Goal: Transaction & Acquisition: Purchase product/service

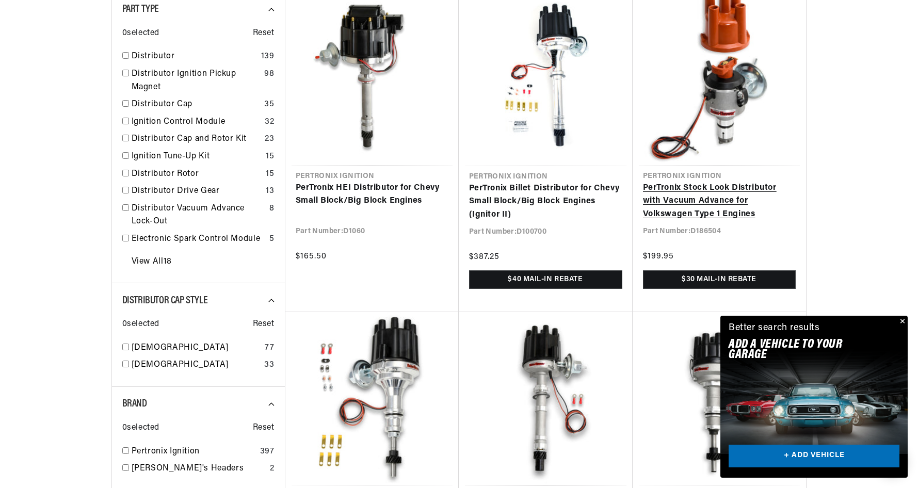
scroll to position [0, 644]
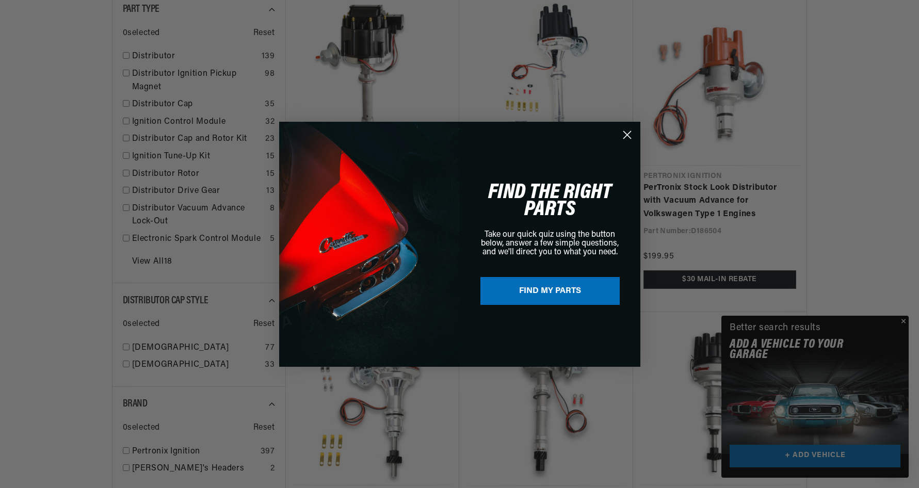
click at [626, 132] on circle "Close dialog" at bounding box center [626, 134] width 17 height 17
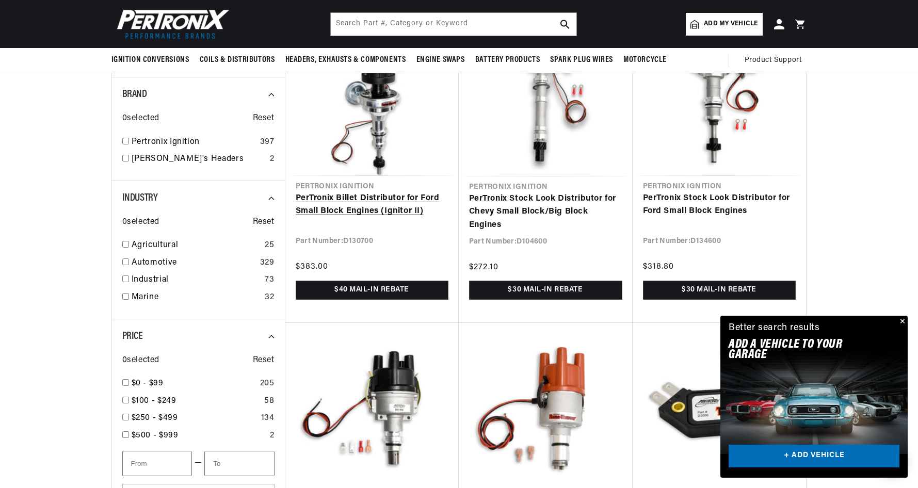
scroll to position [0, 1289]
click at [351, 197] on link "PerTronix Billet Distributor for Ford Small Block Engines (Ignitor II)" at bounding box center [372, 205] width 153 height 26
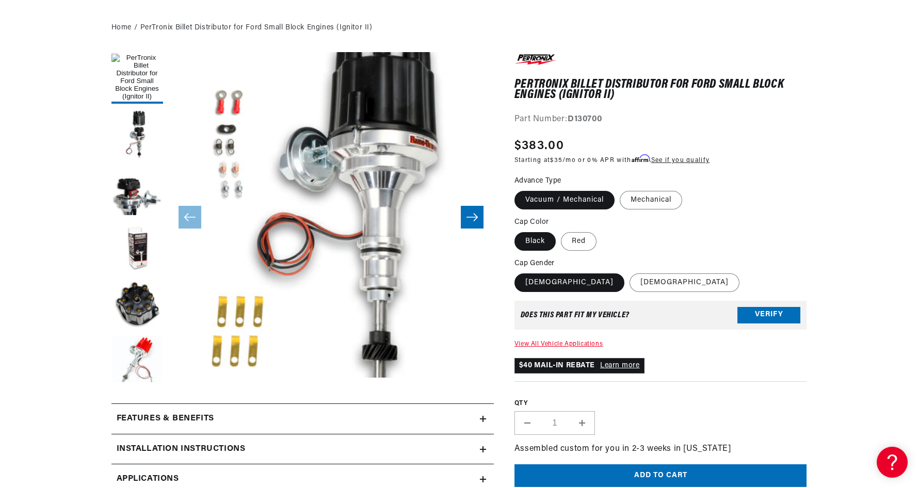
scroll to position [310, 0]
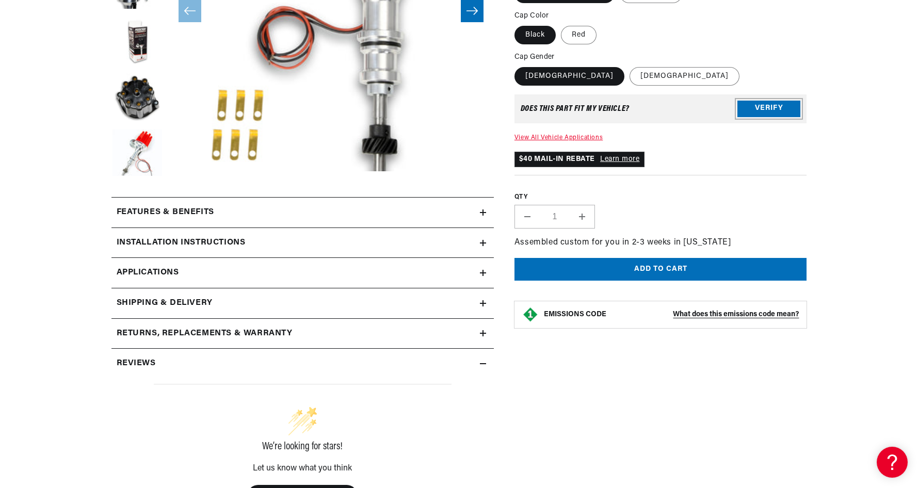
click at [766, 107] on button "Verify" at bounding box center [768, 109] width 63 height 17
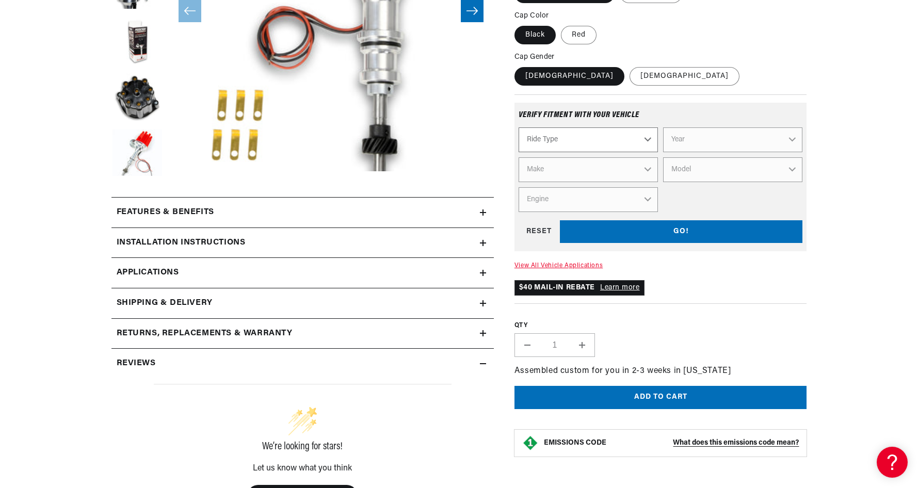
scroll to position [0, 1289]
select select "Automotive"
select select "1982"
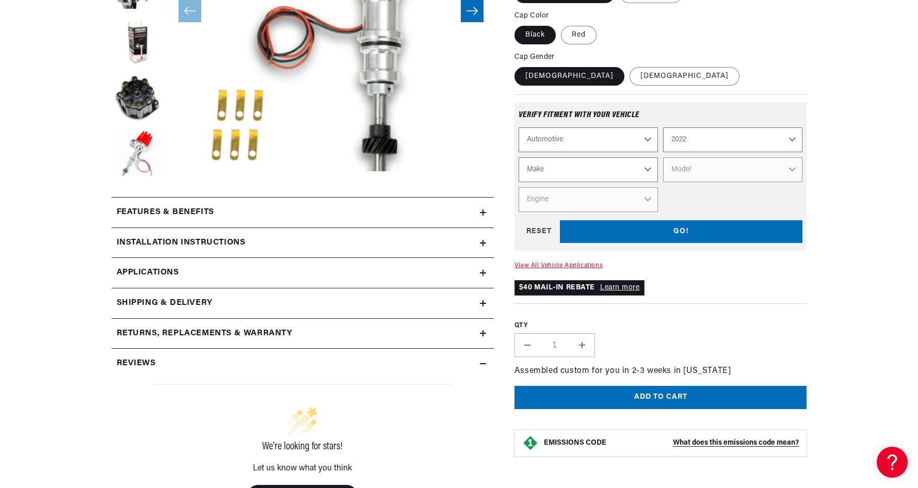
select select "1982"
select select "Ford"
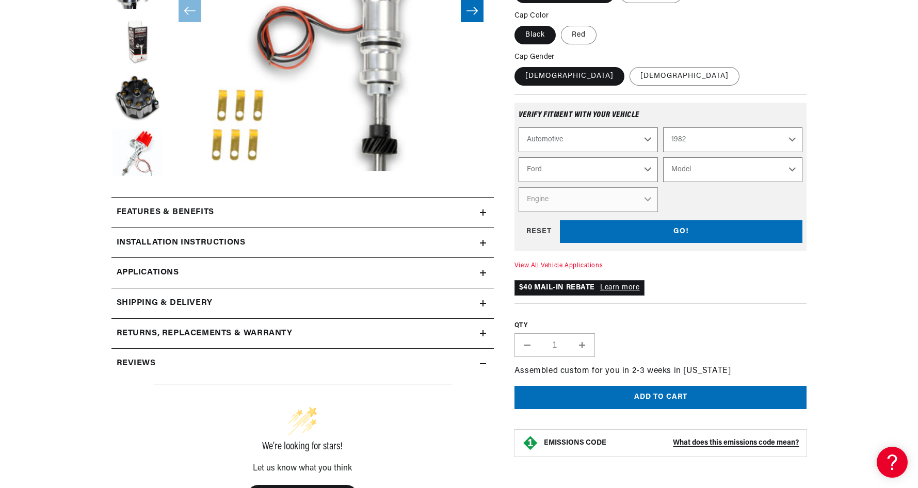
select select "F-150"
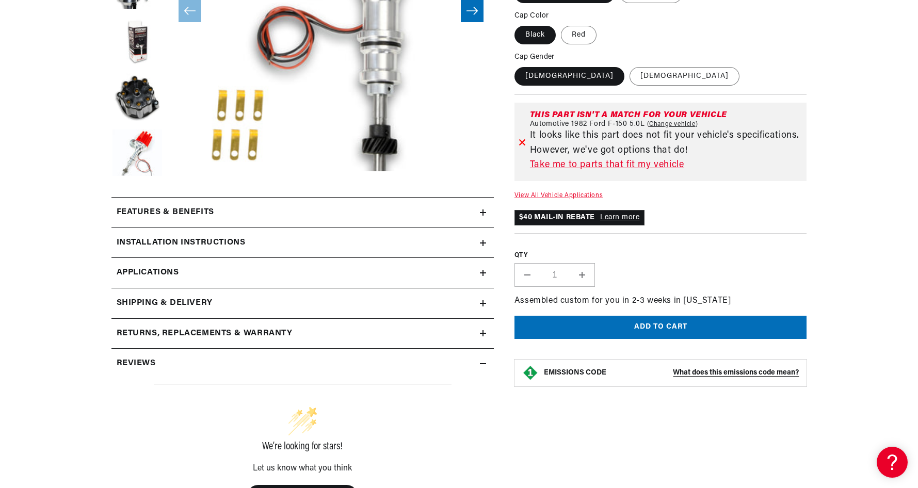
scroll to position [0, 1289]
click at [653, 165] on link "Take me to parts that fit my vehicle" at bounding box center [666, 165] width 273 height 15
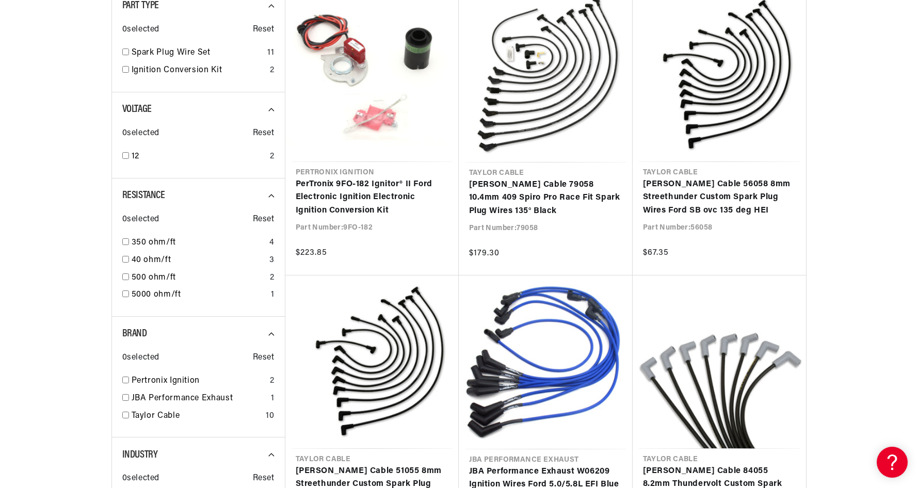
scroll to position [0, 1289]
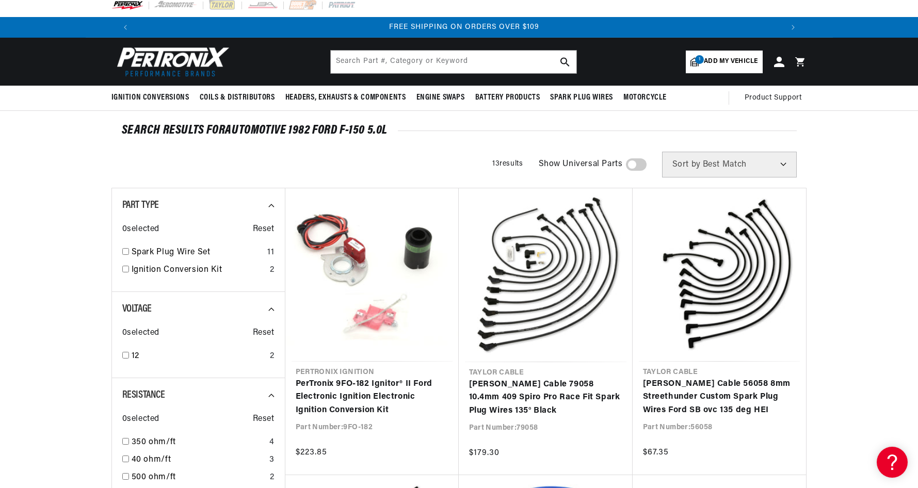
scroll to position [103, 0]
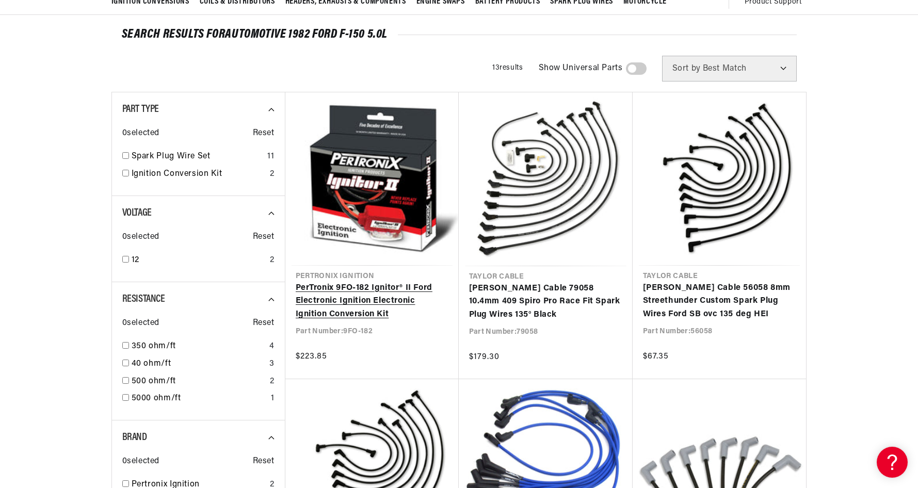
click at [348, 289] on link "PerTronix 9FO-182 Ignitor® II Ford Electronic Ignition Electronic Ignition Conv…" at bounding box center [372, 302] width 153 height 40
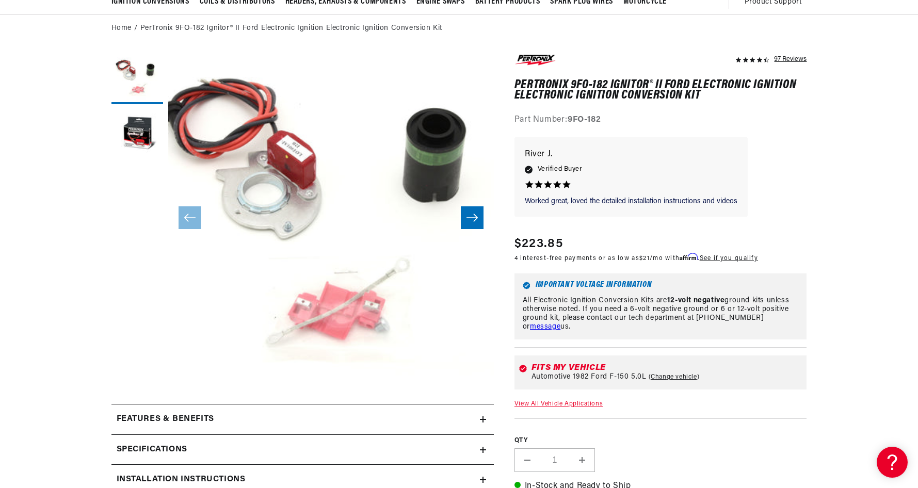
scroll to position [0, 644]
click at [469, 213] on icon "Slide right" at bounding box center [472, 218] width 12 height 10
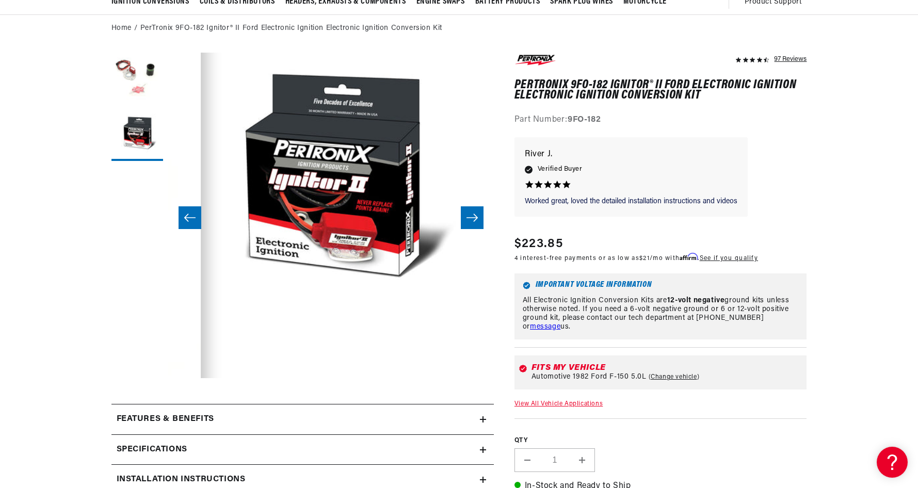
click at [477, 214] on icon "Slide right" at bounding box center [472, 218] width 12 height 10
click at [476, 214] on icon "Slide right" at bounding box center [472, 218] width 12 height 10
click at [184, 217] on icon "Slide left" at bounding box center [190, 218] width 12 height 10
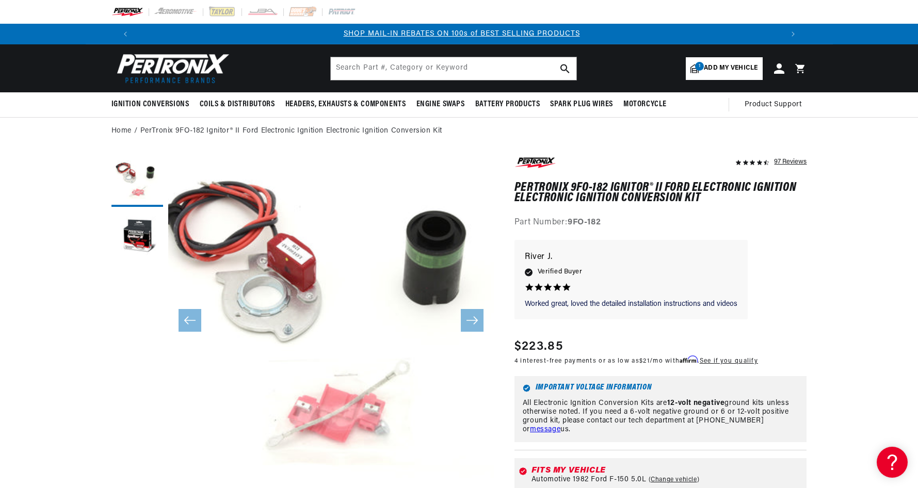
scroll to position [0, 0]
